Goal: Task Accomplishment & Management: Use online tool/utility

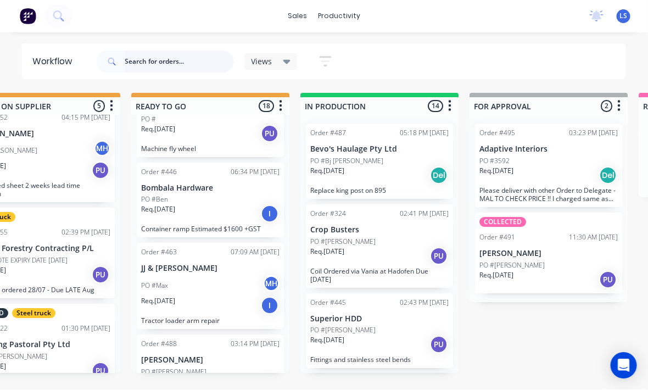
scroll to position [20, 400]
click at [71, 9] on div at bounding box center [36, 16] width 72 height 22
click at [61, 20] on icon at bounding box center [58, 16] width 10 height 10
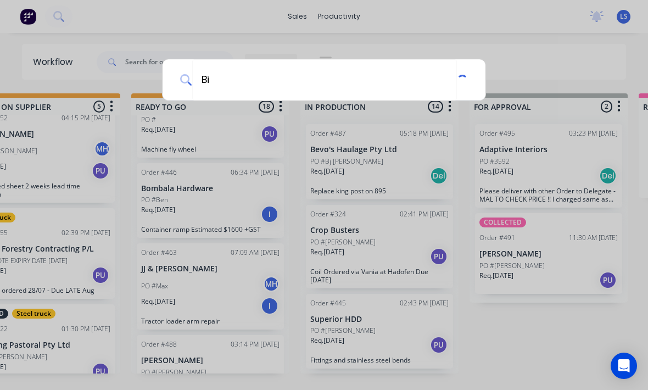
type input "Biz"
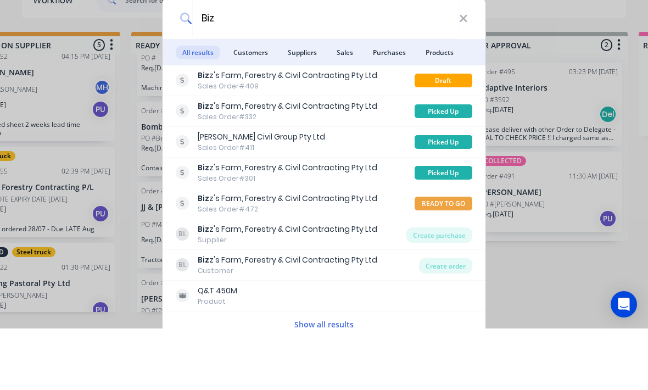
click at [377, 131] on div "Biz z's Farm, Forestry & Civil Contracting Pty Ltd Sales Order #409" at bounding box center [295, 141] width 239 height 21
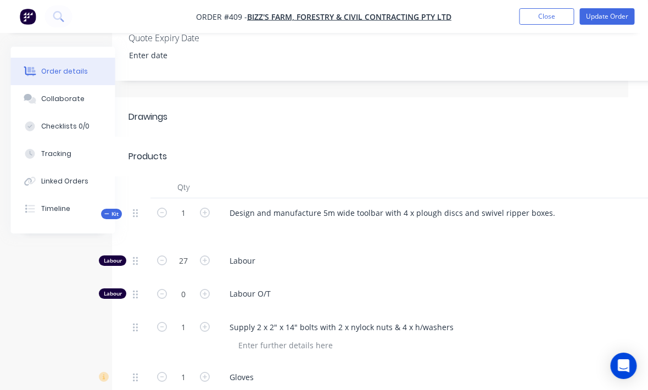
scroll to position [327, 19]
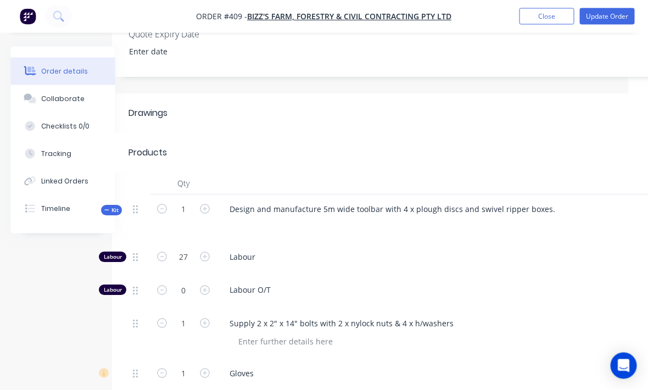
click at [74, 156] on button "Tracking" at bounding box center [63, 153] width 104 height 27
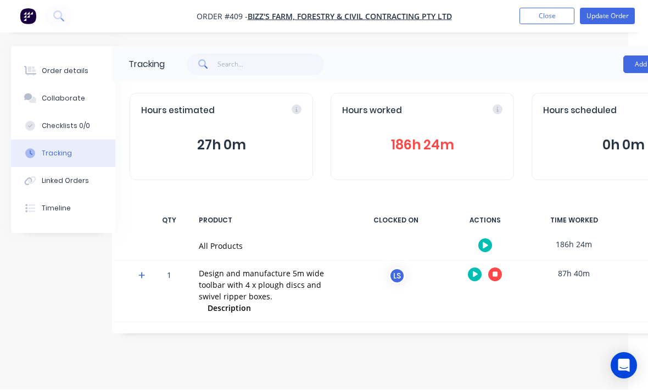
click at [496, 276] on button "button" at bounding box center [495, 275] width 14 height 14
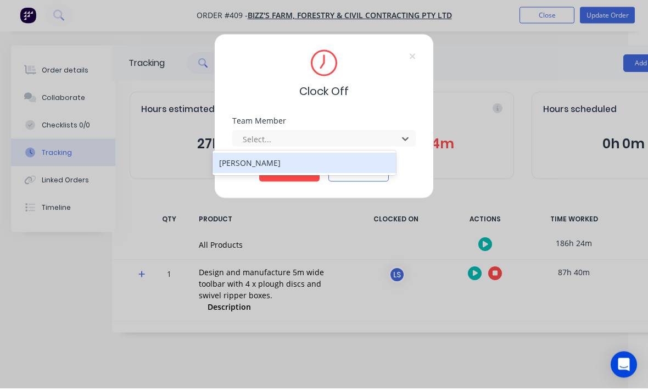
click at [346, 162] on div "[PERSON_NAME]" at bounding box center [303, 164] width 183 height 20
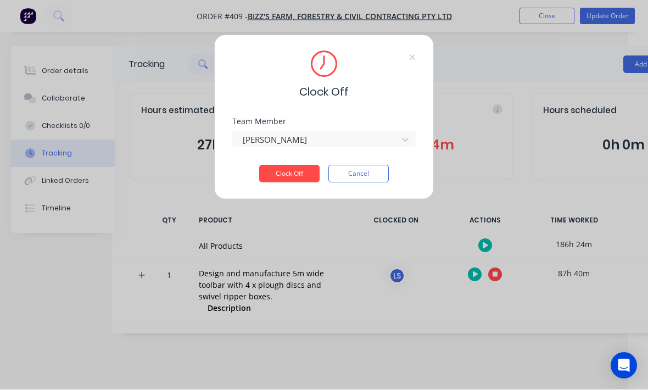
click at [296, 172] on button "Clock Off" at bounding box center [289, 174] width 60 height 18
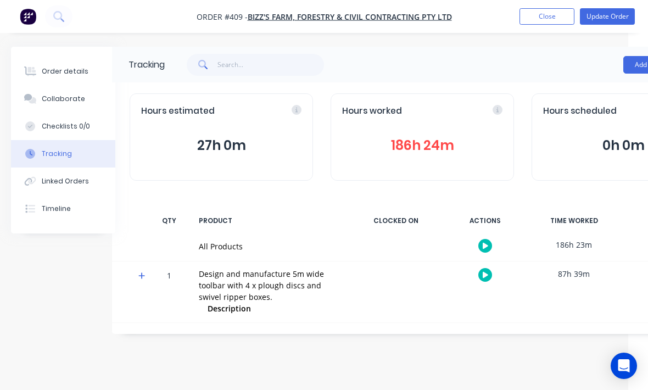
click at [437, 153] on button "186h 24m" at bounding box center [422, 145] width 160 height 21
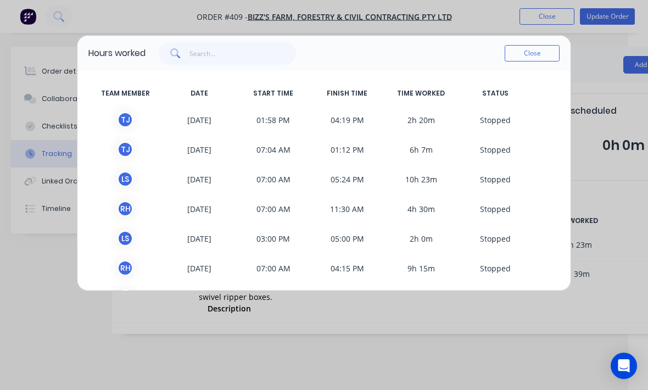
click at [542, 53] on button "Close" at bounding box center [531, 53] width 55 height 16
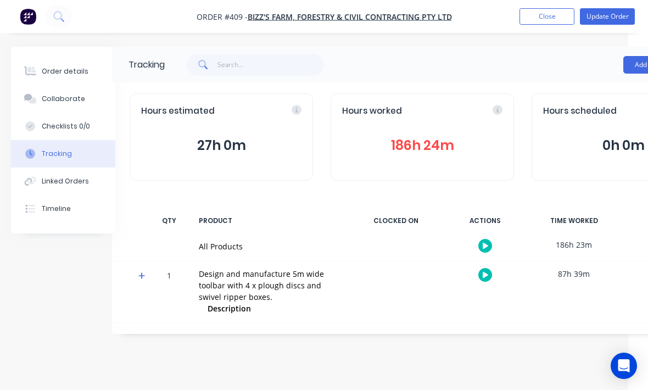
click at [547, 24] on button "Close" at bounding box center [546, 16] width 55 height 16
